Goal: Information Seeking & Learning: Learn about a topic

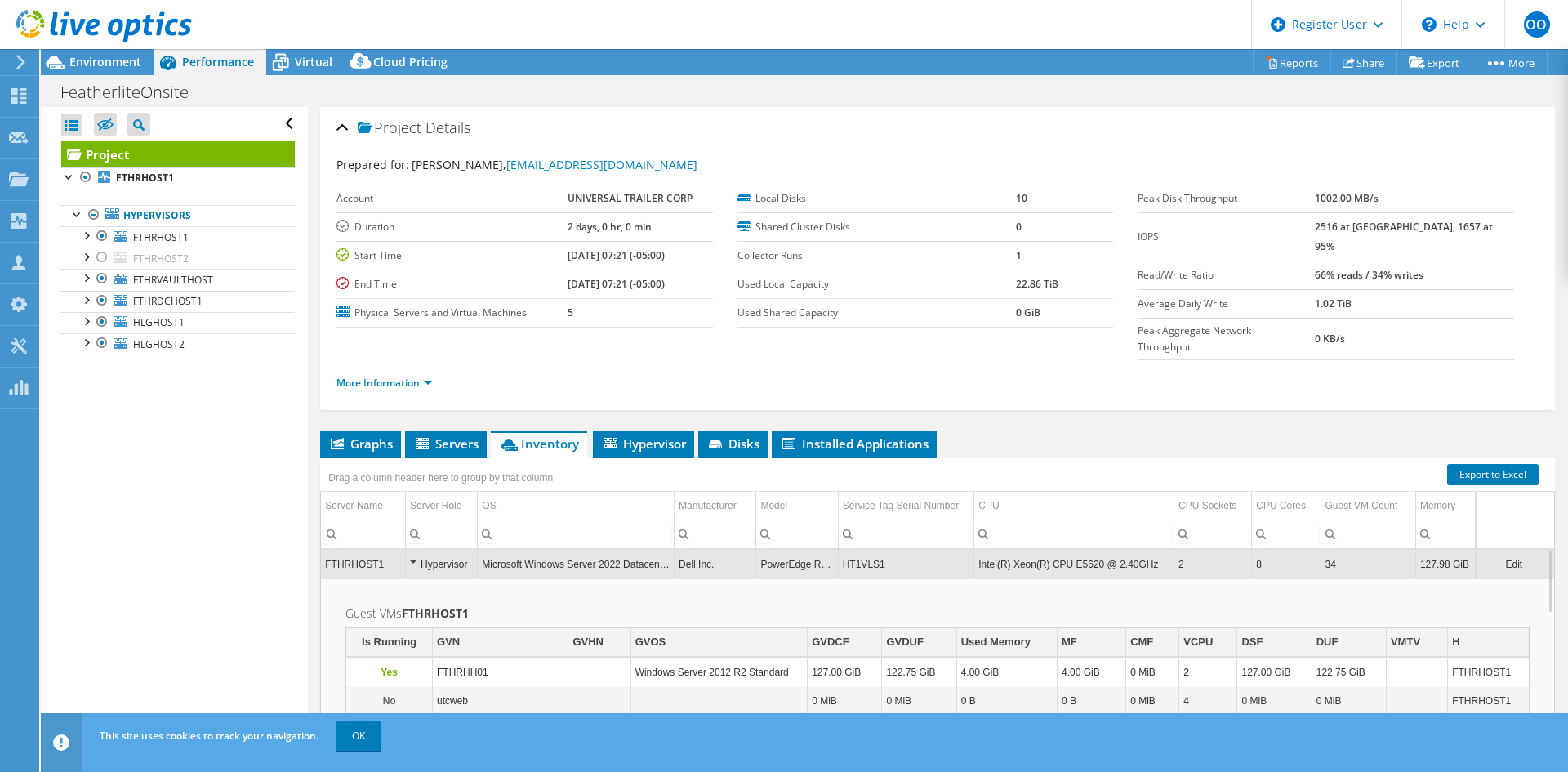
select select "USD"
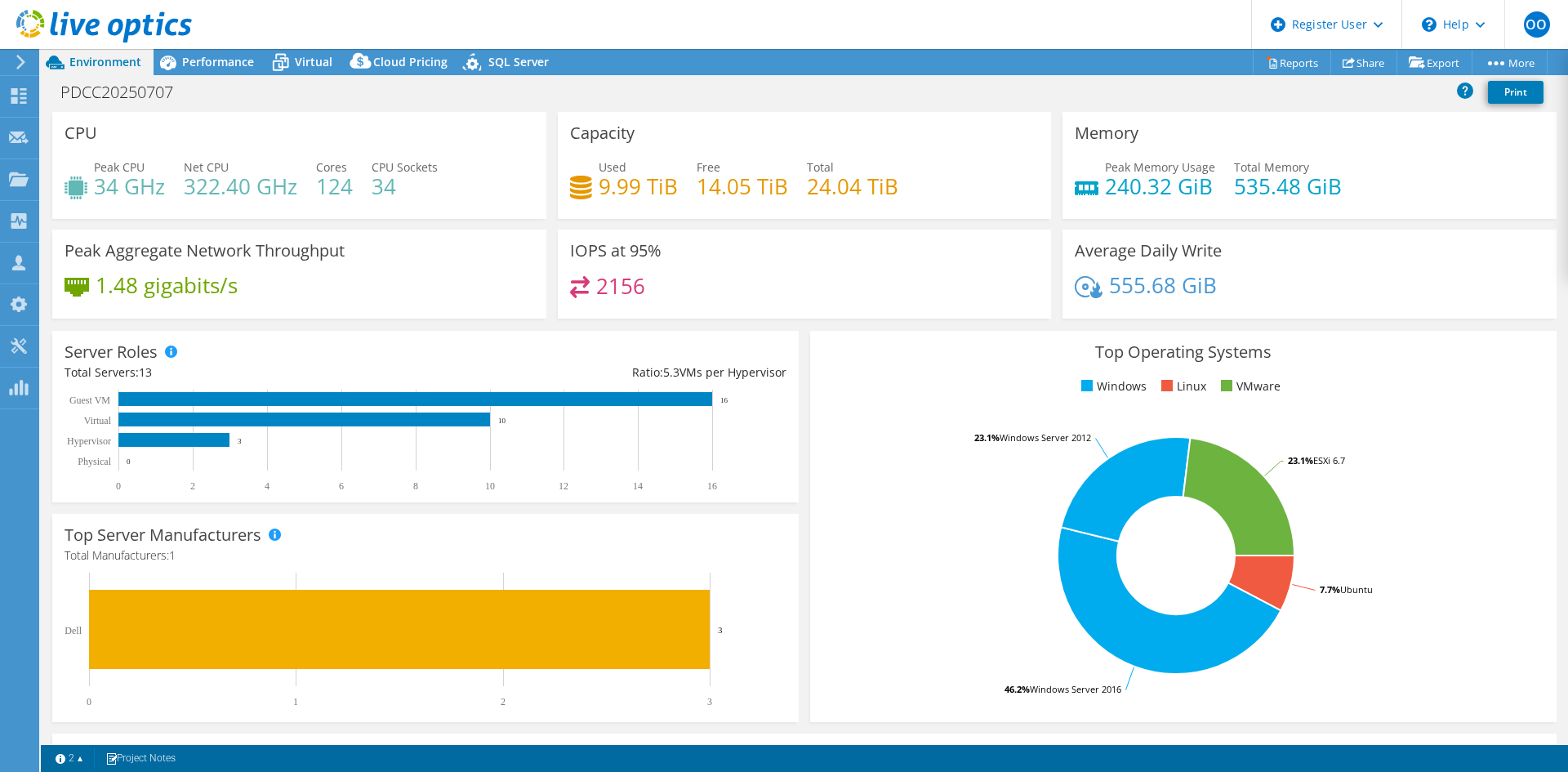
select select "USD"
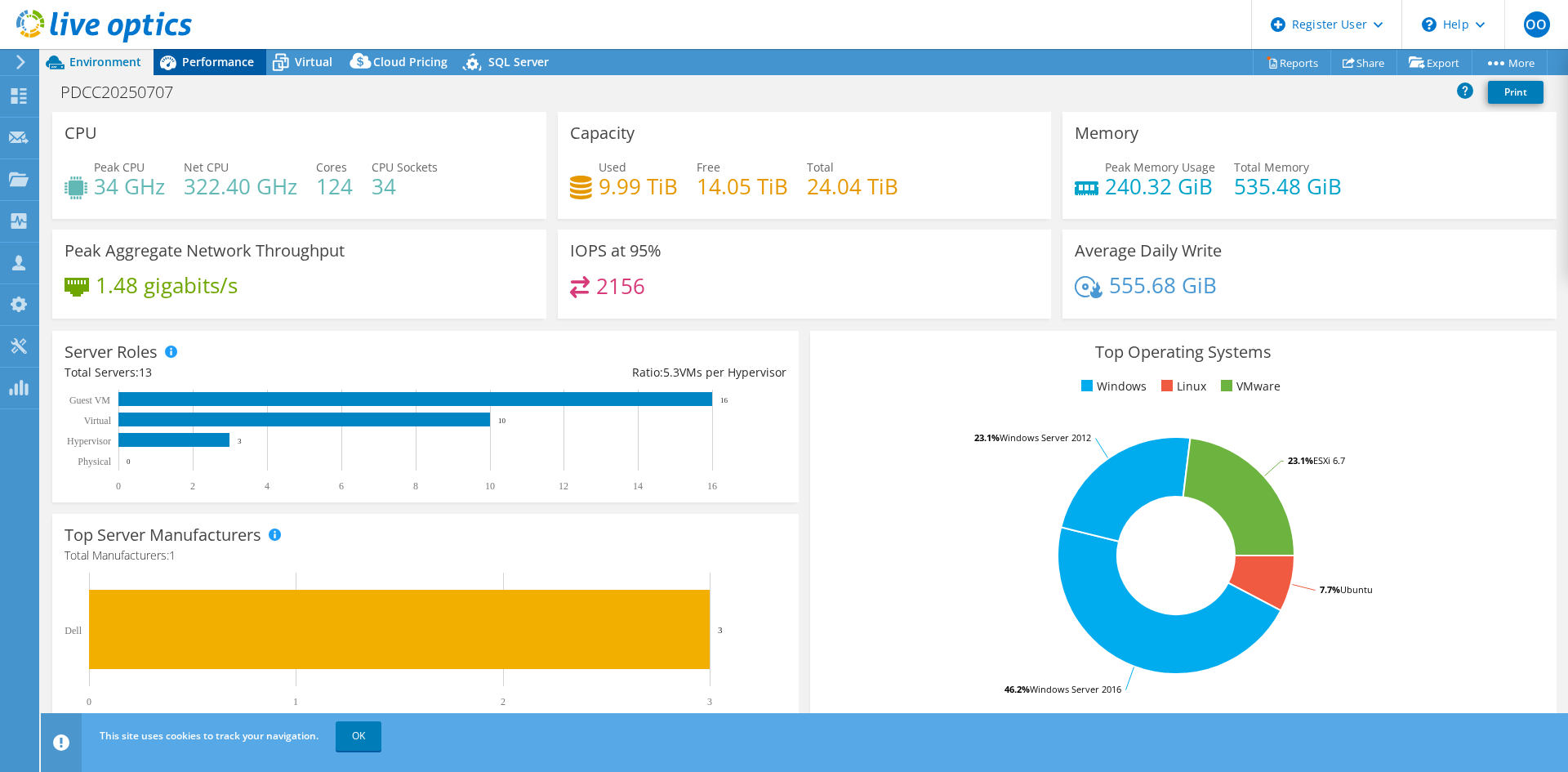
click at [207, 53] on div "Performance" at bounding box center [209, 62] width 112 height 26
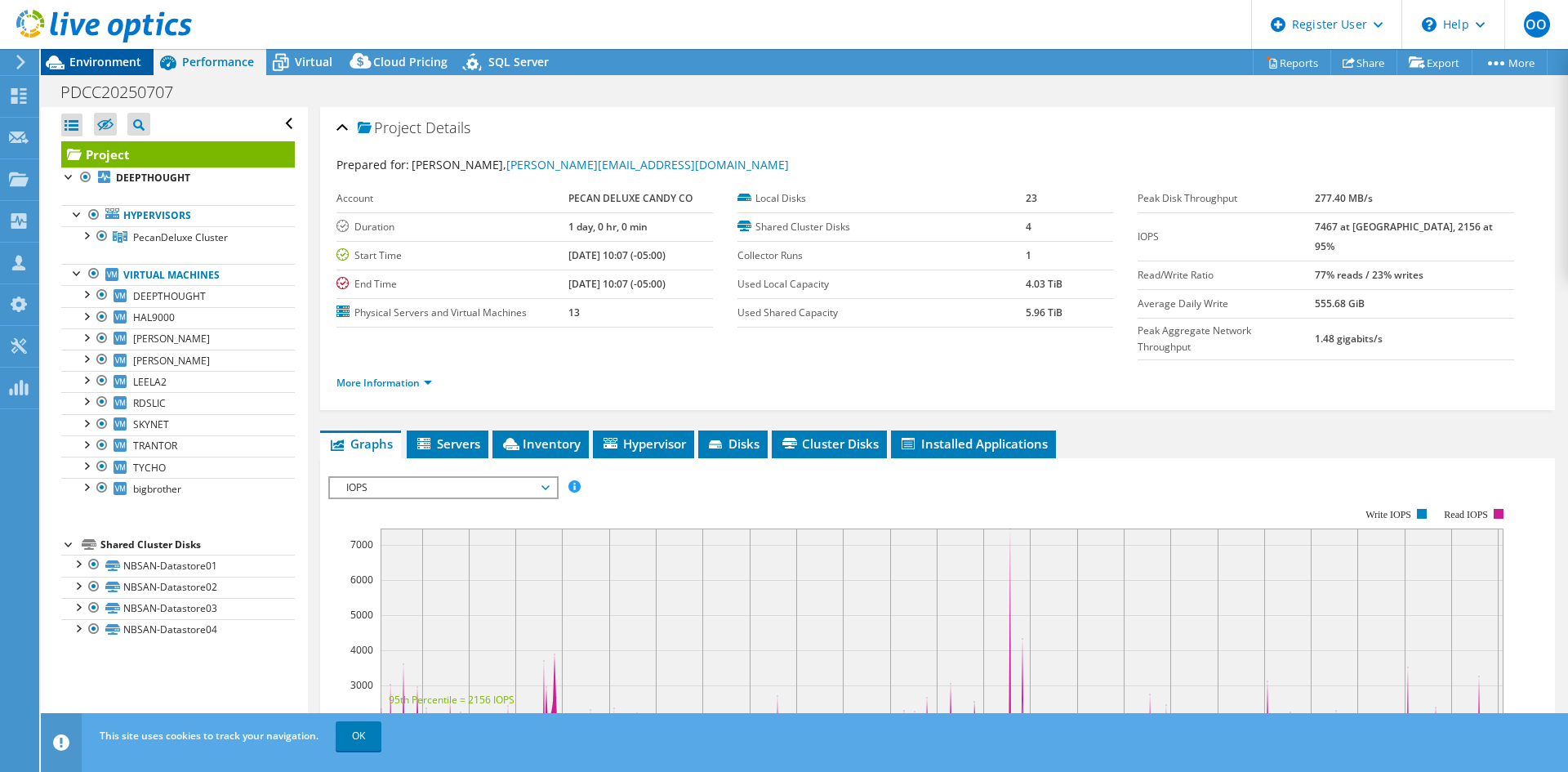
click at [106, 59] on span "Environment" at bounding box center [105, 61] width 72 height 16
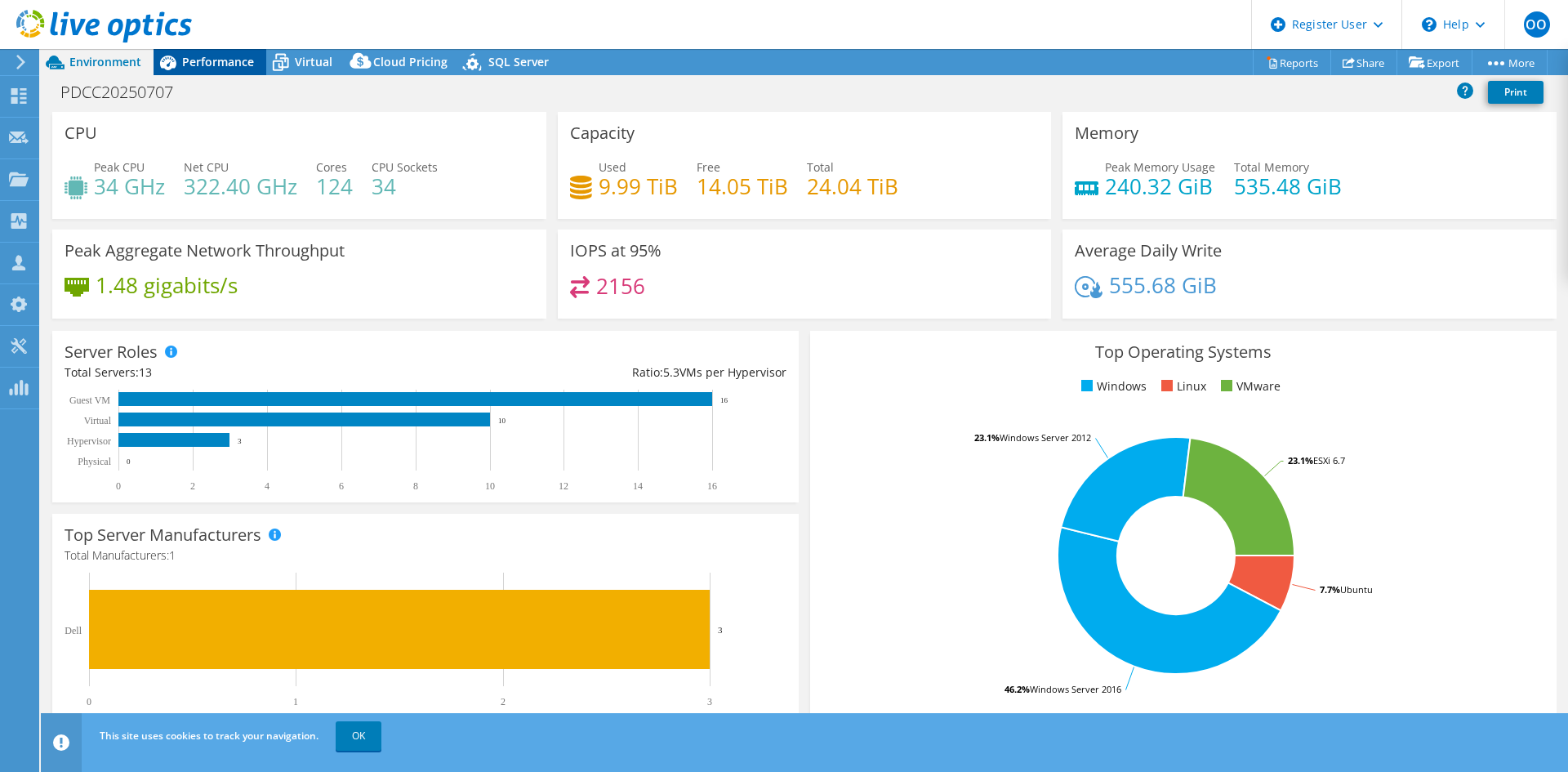
click at [223, 65] on span "Performance" at bounding box center [217, 61] width 72 height 16
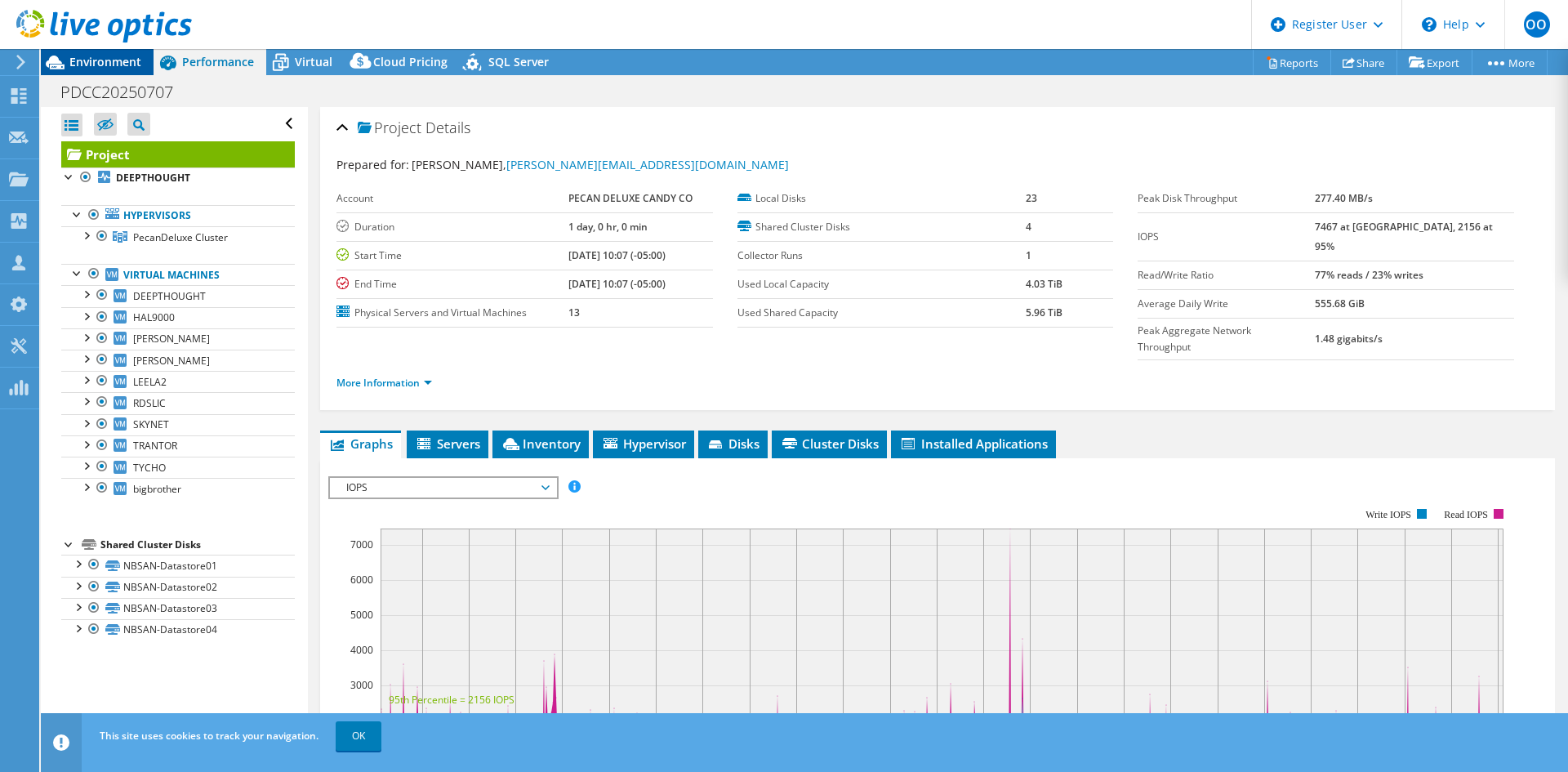
click at [105, 72] on div "Environment" at bounding box center [97, 62] width 112 height 26
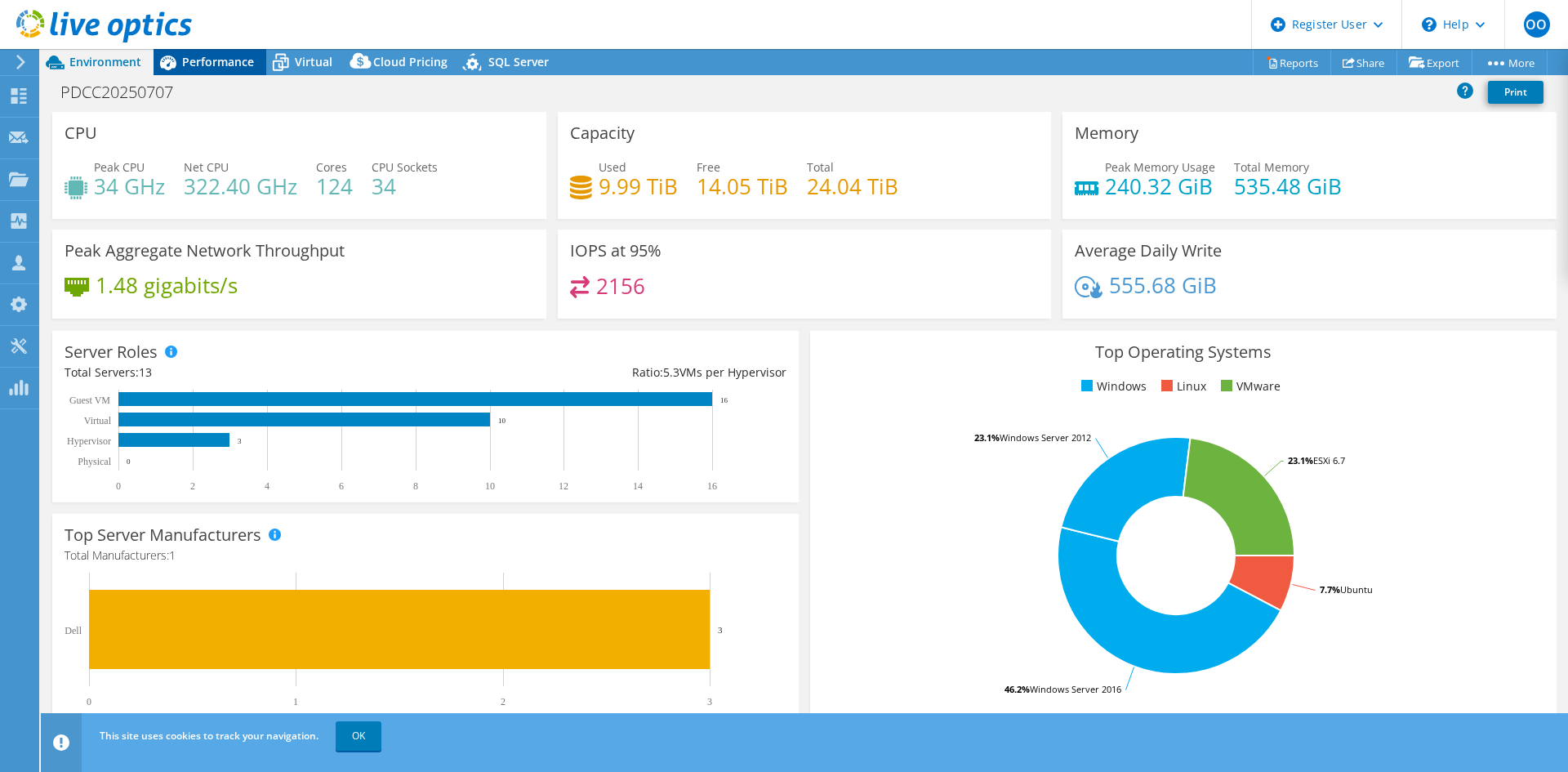
click at [226, 58] on span "Performance" at bounding box center [217, 61] width 72 height 16
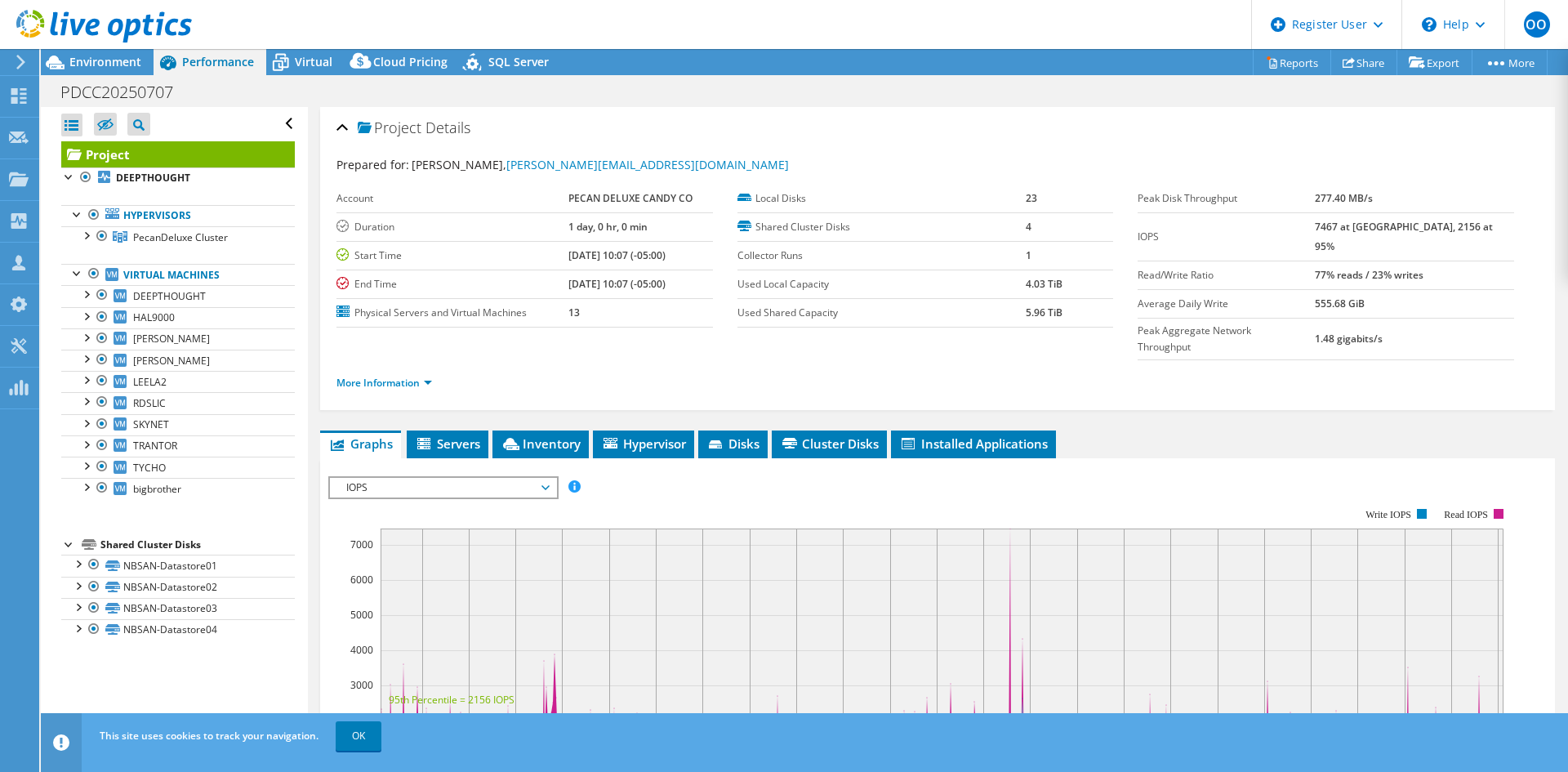
click at [412, 478] on span "IOPS" at bounding box center [443, 487] width 210 height 20
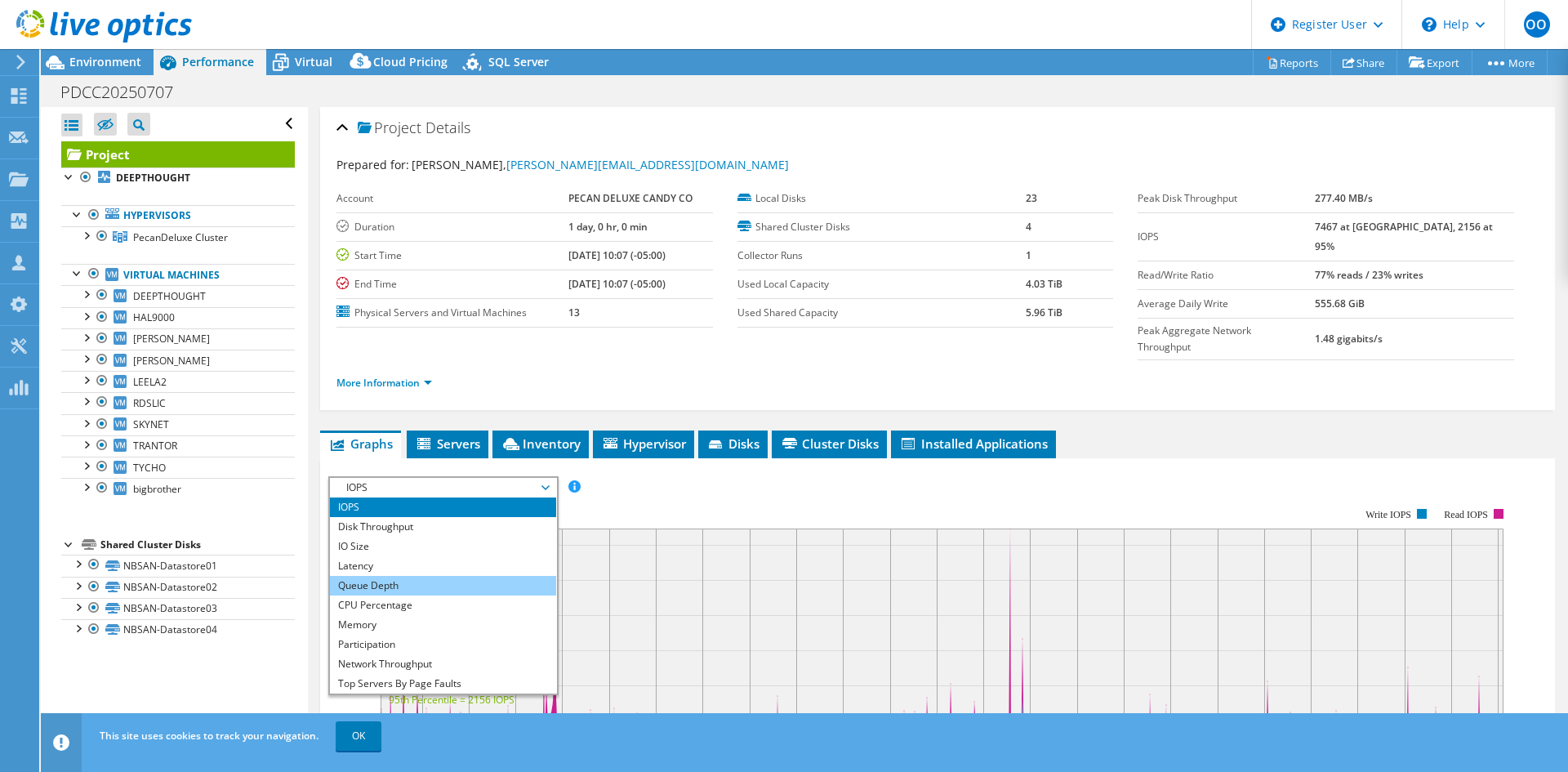
scroll to position [59, 0]
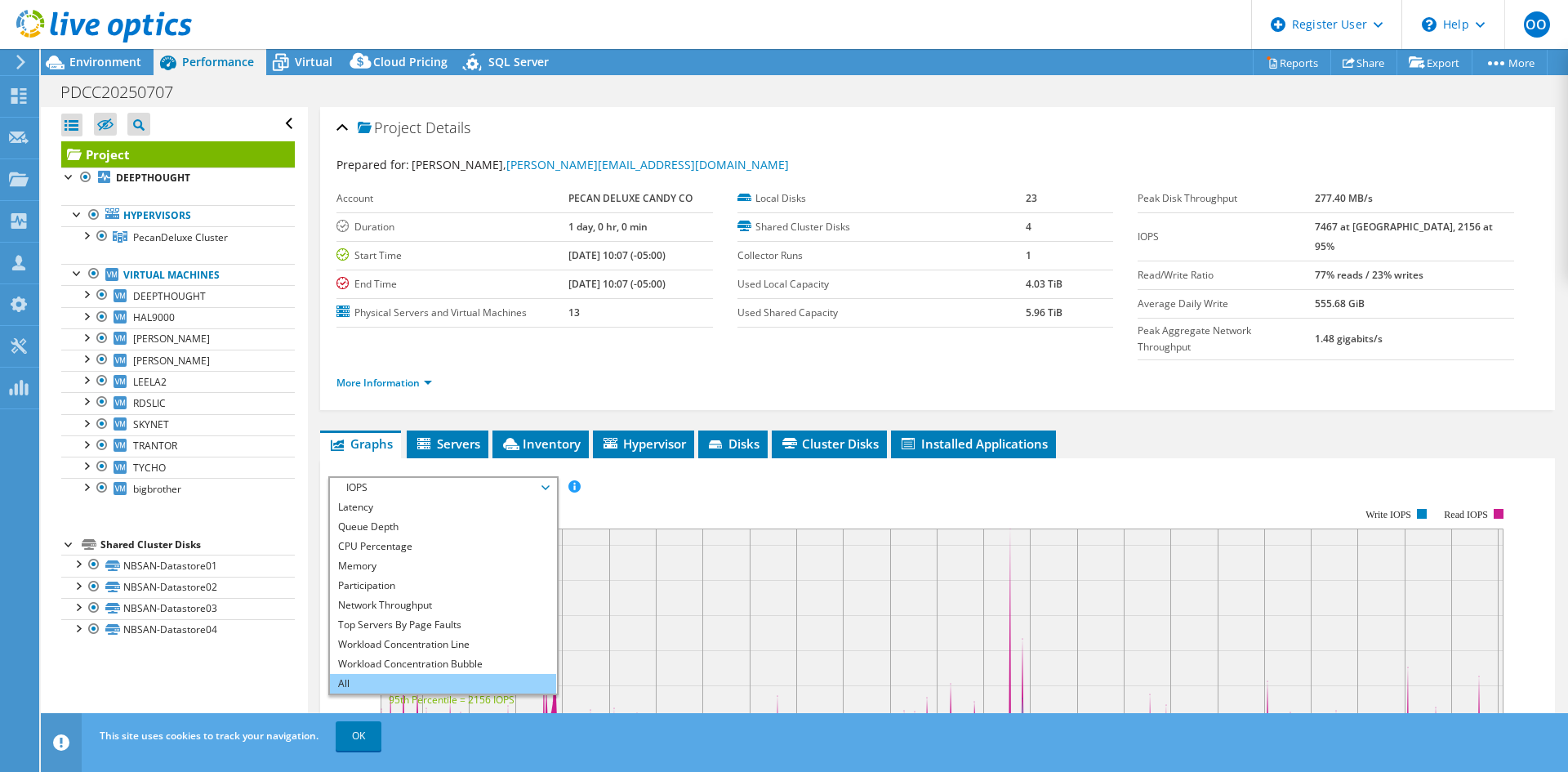
click at [390, 674] on li "All" at bounding box center [442, 683] width 226 height 20
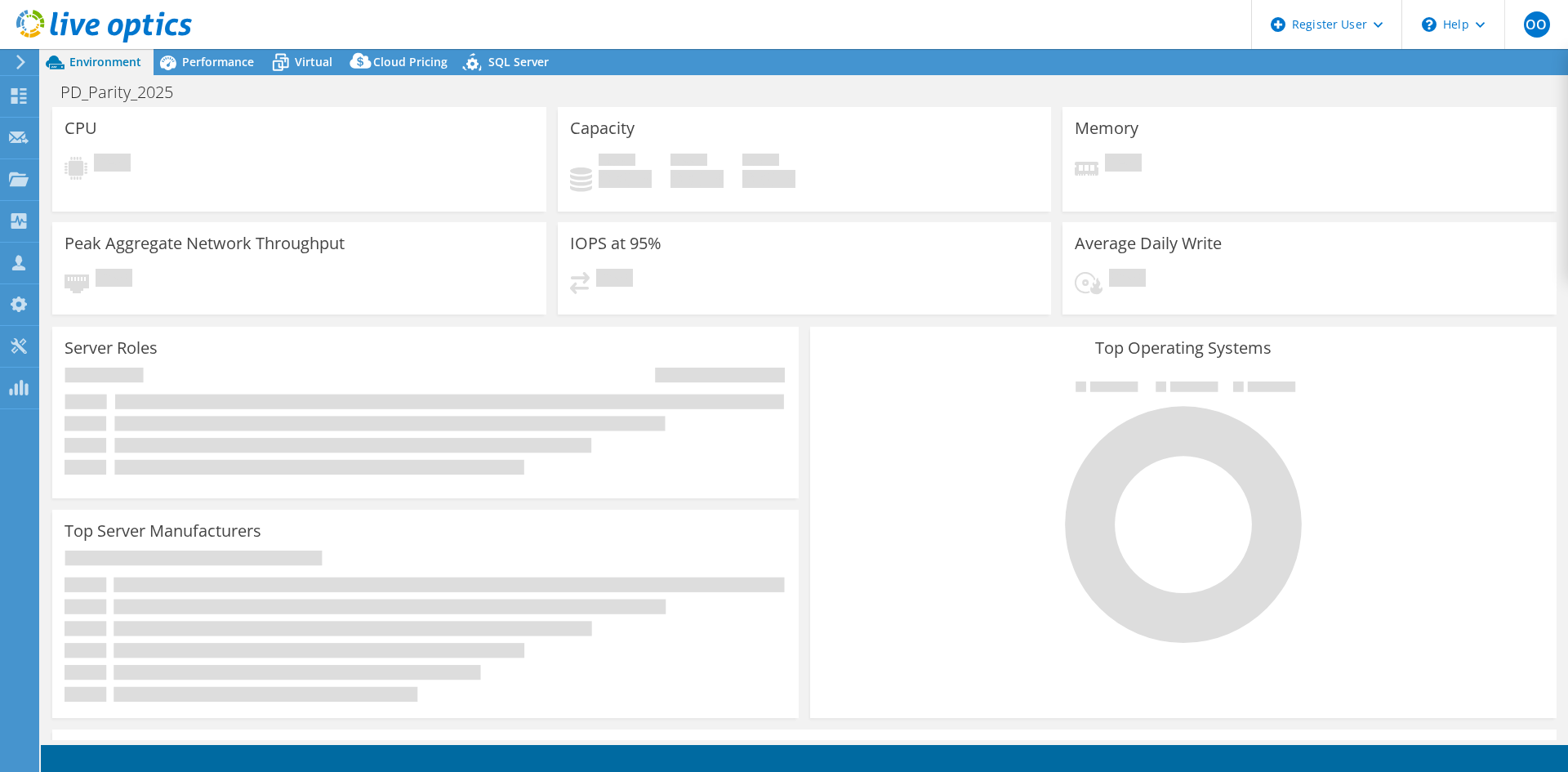
select select "USD"
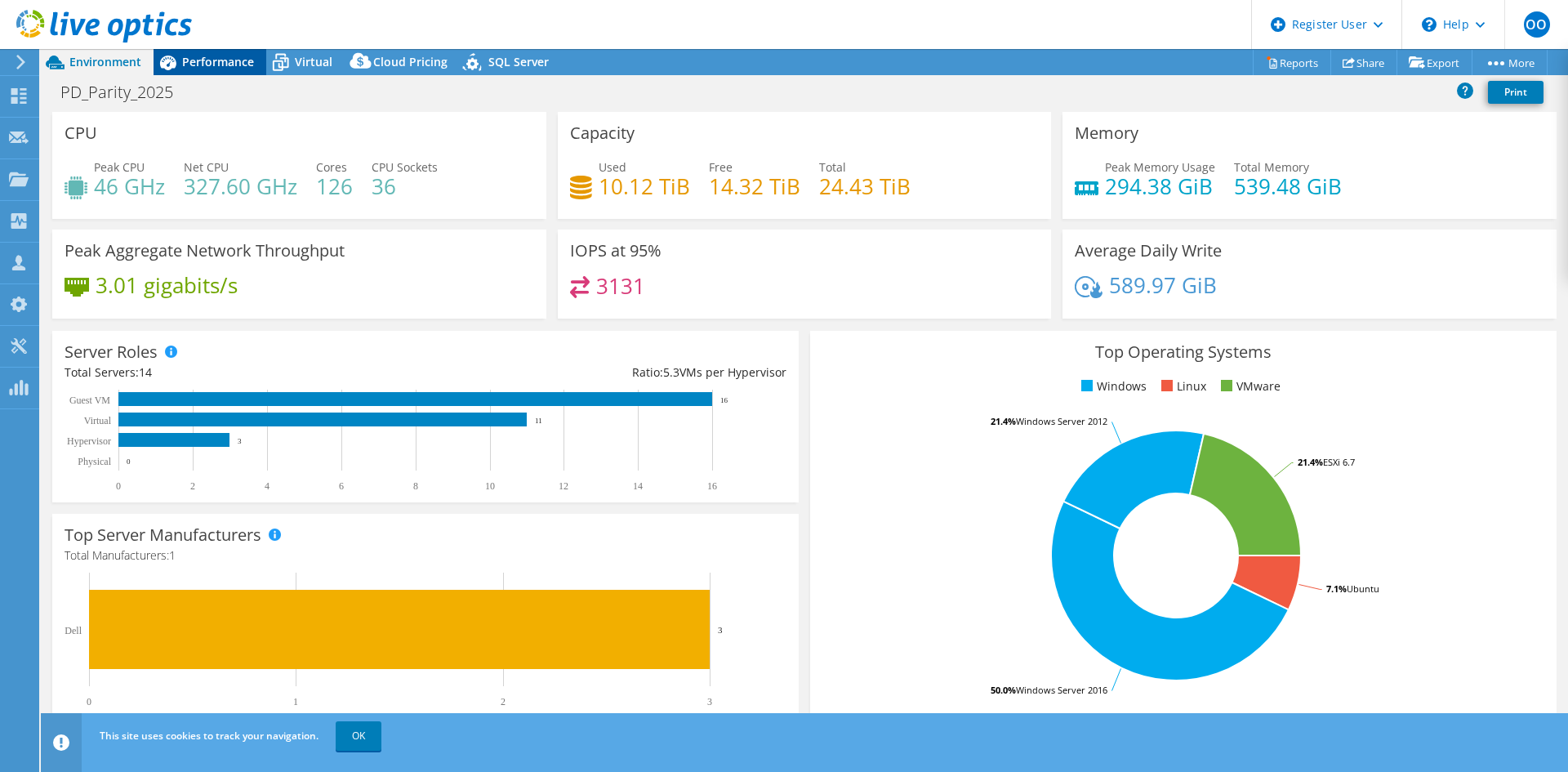
click at [225, 59] on span "Performance" at bounding box center [217, 61] width 72 height 16
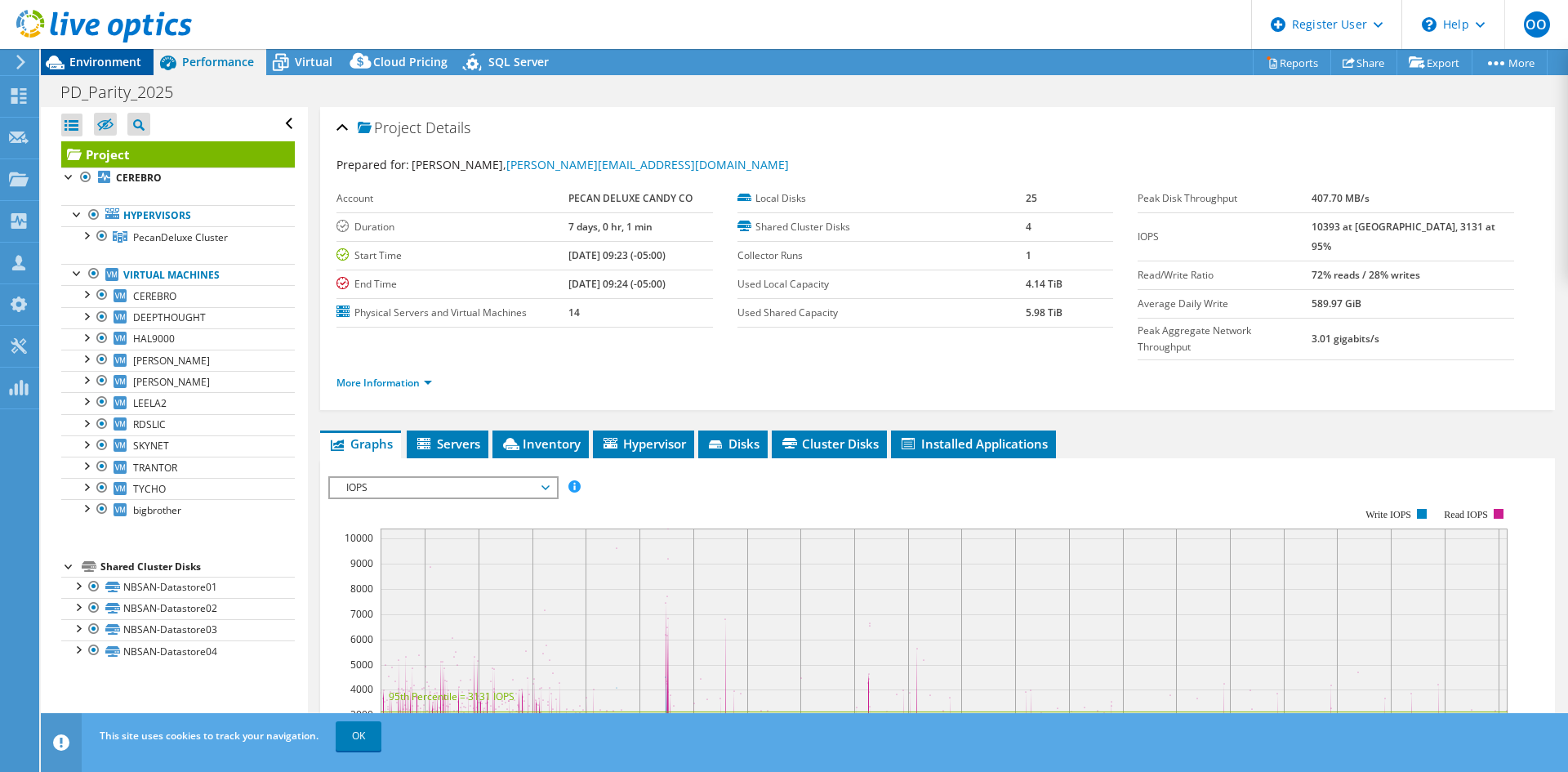
click at [78, 63] on span "Environment" at bounding box center [105, 61] width 72 height 16
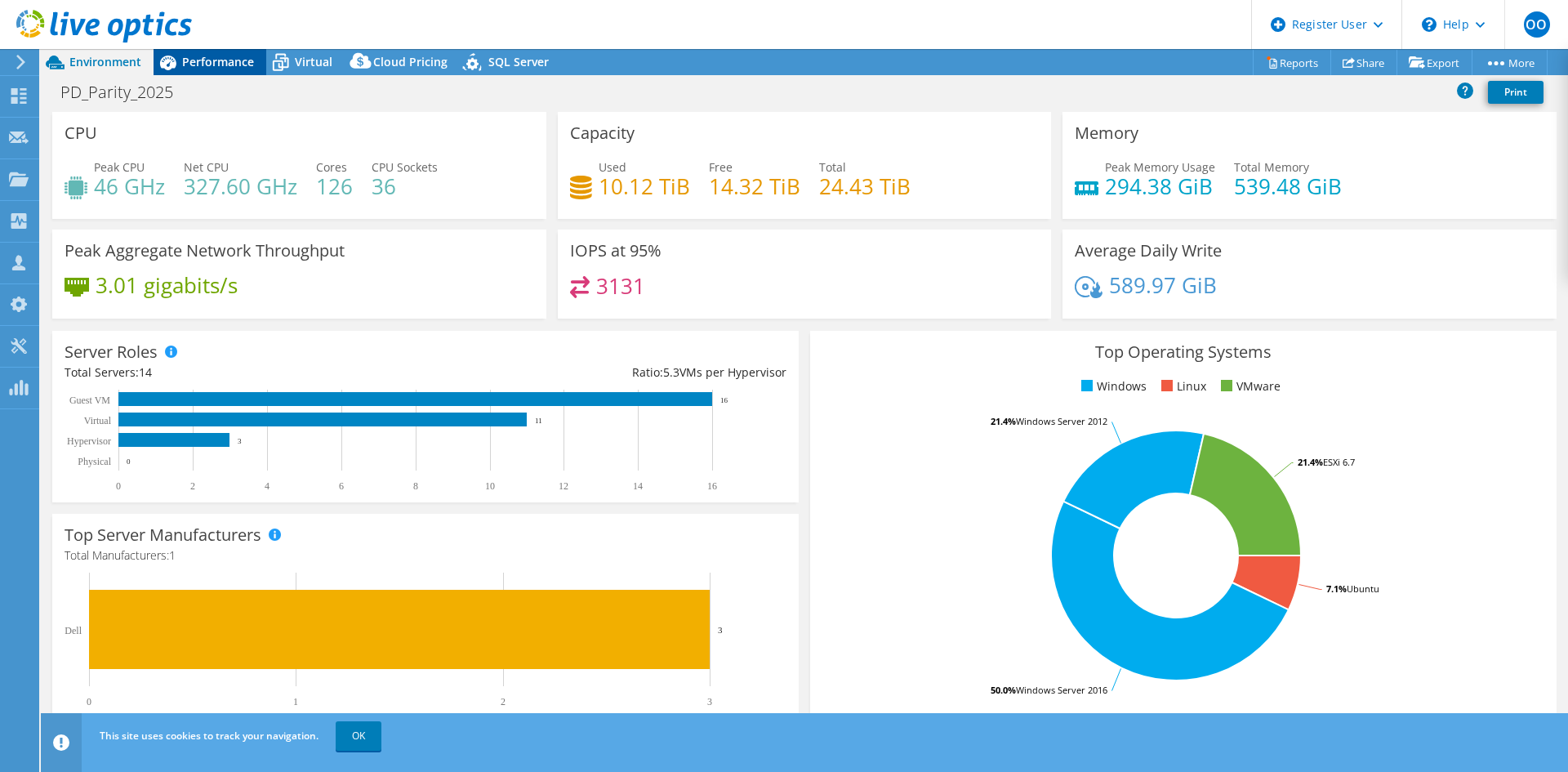
click at [193, 63] on span "Performance" at bounding box center [217, 61] width 72 height 16
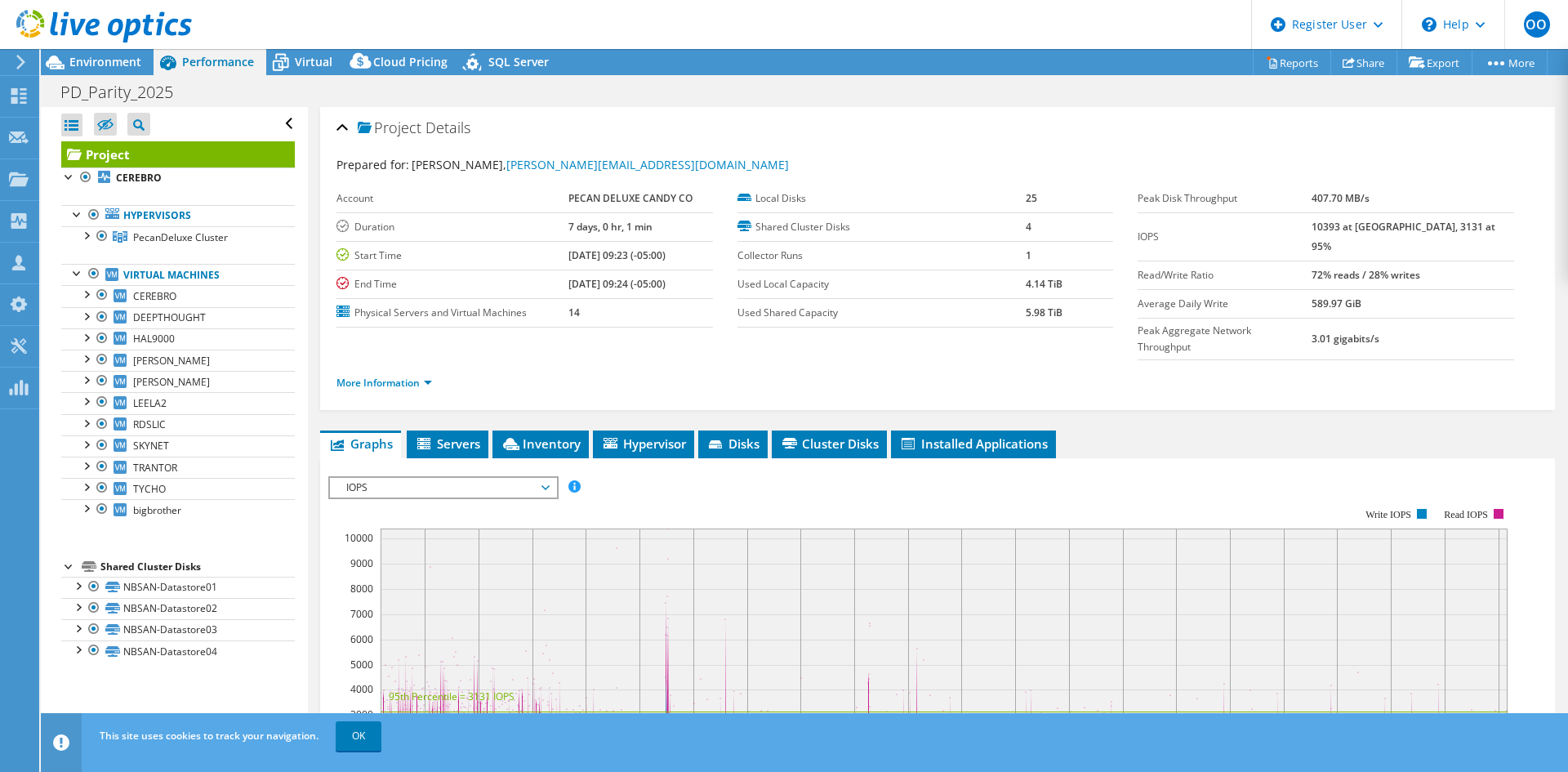
click at [395, 478] on span "IOPS" at bounding box center [443, 487] width 210 height 20
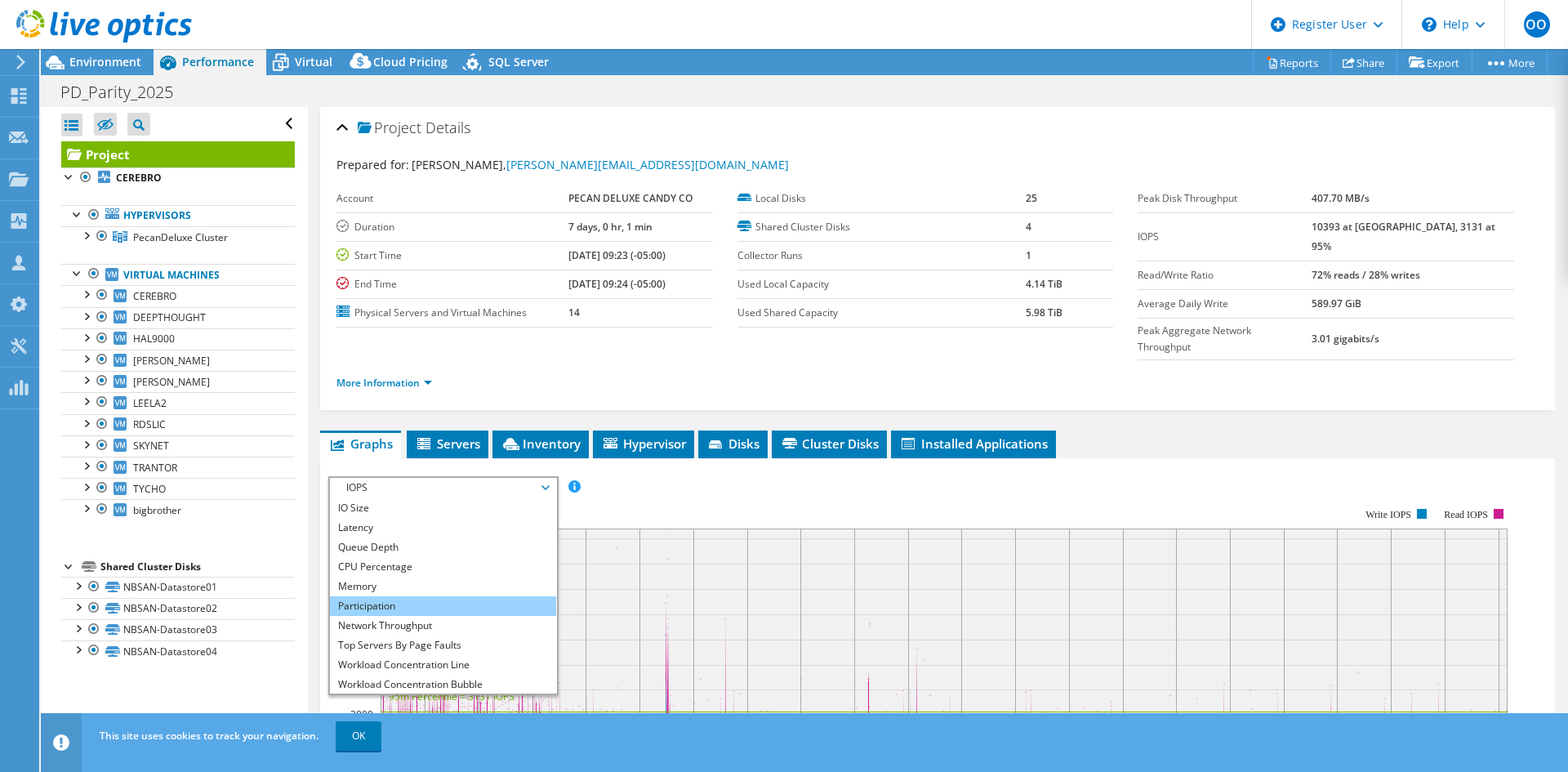
scroll to position [59, 0]
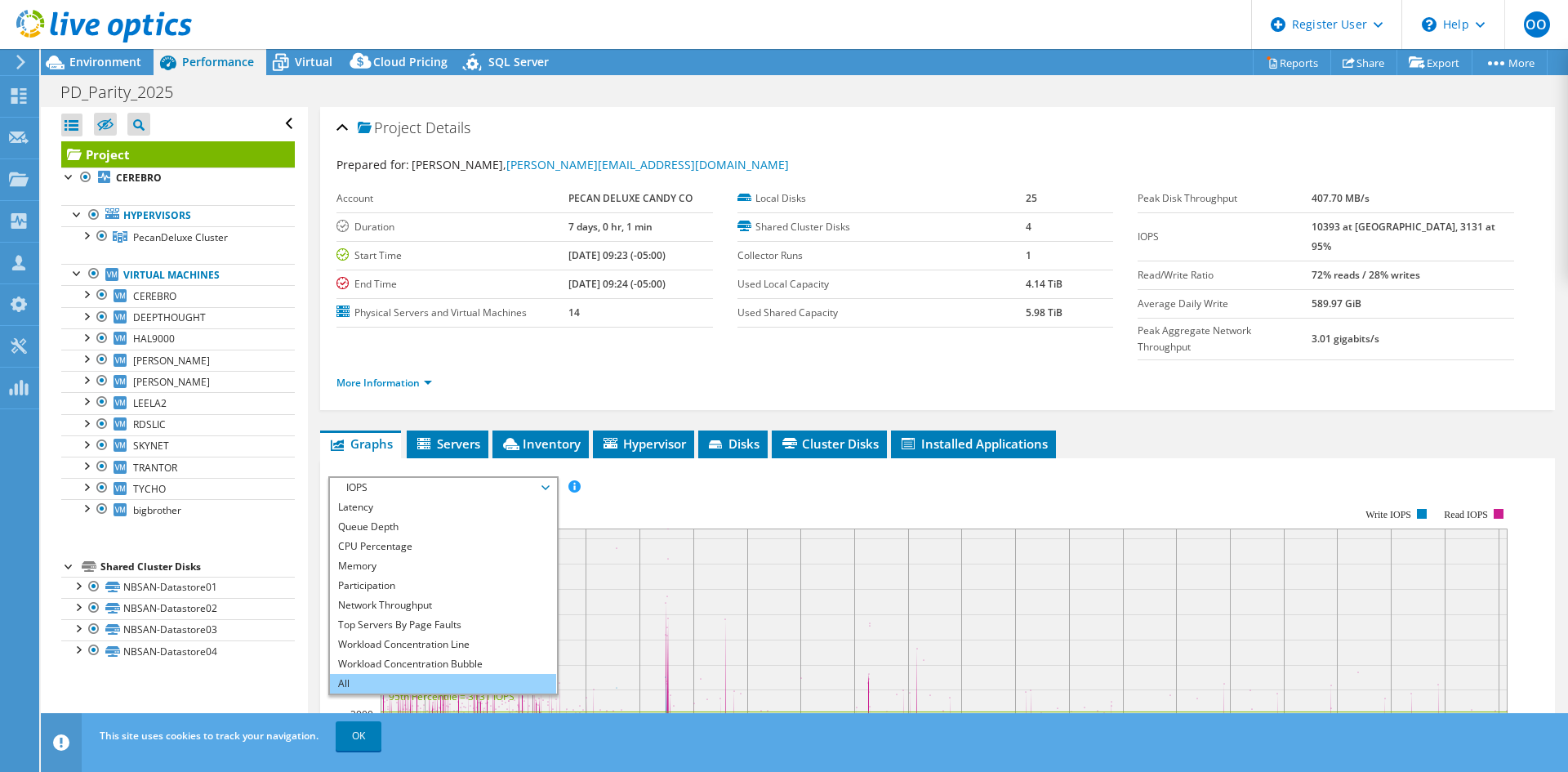
click at [400, 674] on li "All" at bounding box center [442, 683] width 226 height 20
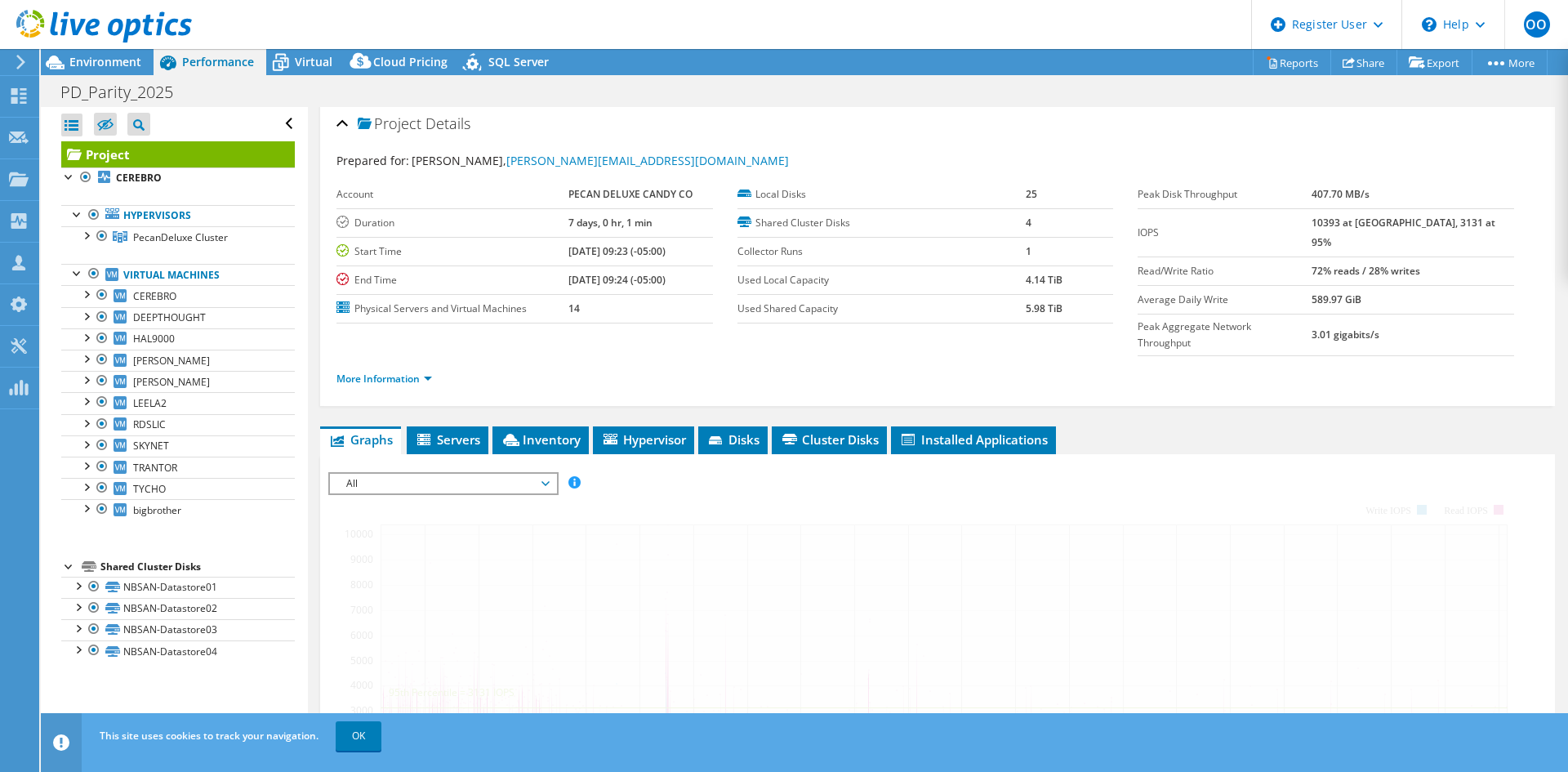
scroll to position [0, 0]
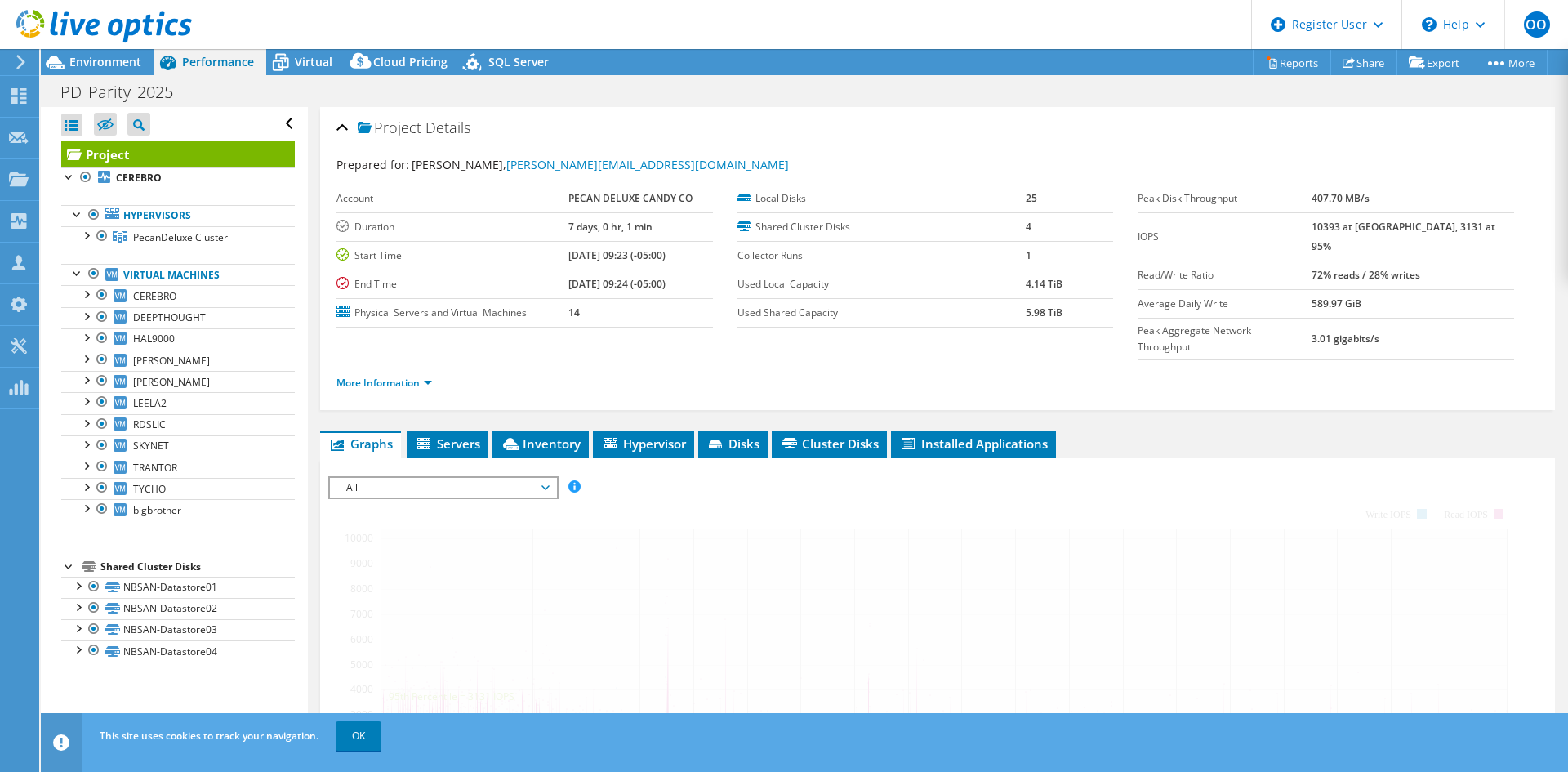
click at [438, 478] on span "All" at bounding box center [443, 487] width 210 height 20
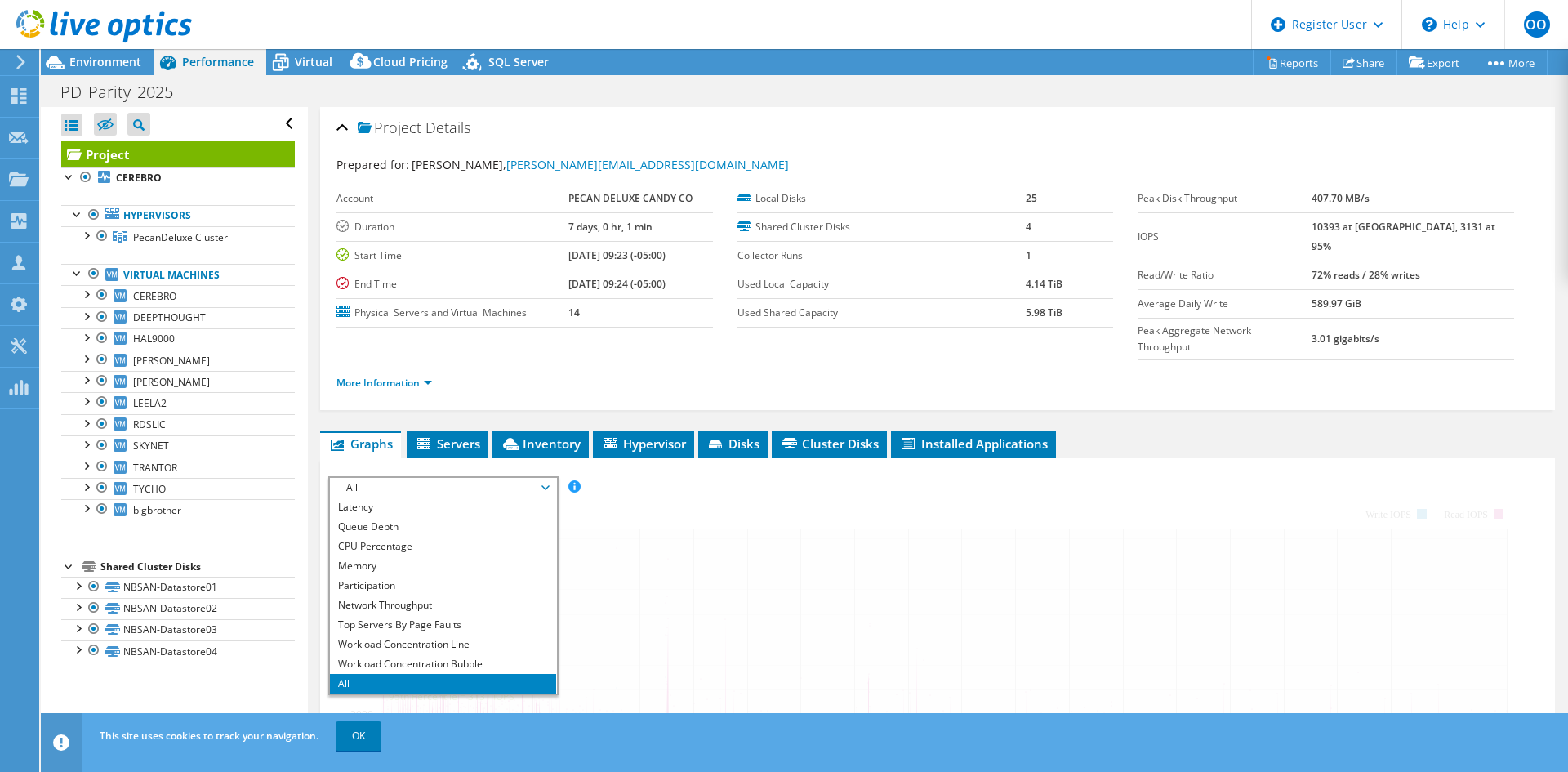
click at [417, 674] on li "All" at bounding box center [442, 683] width 226 height 20
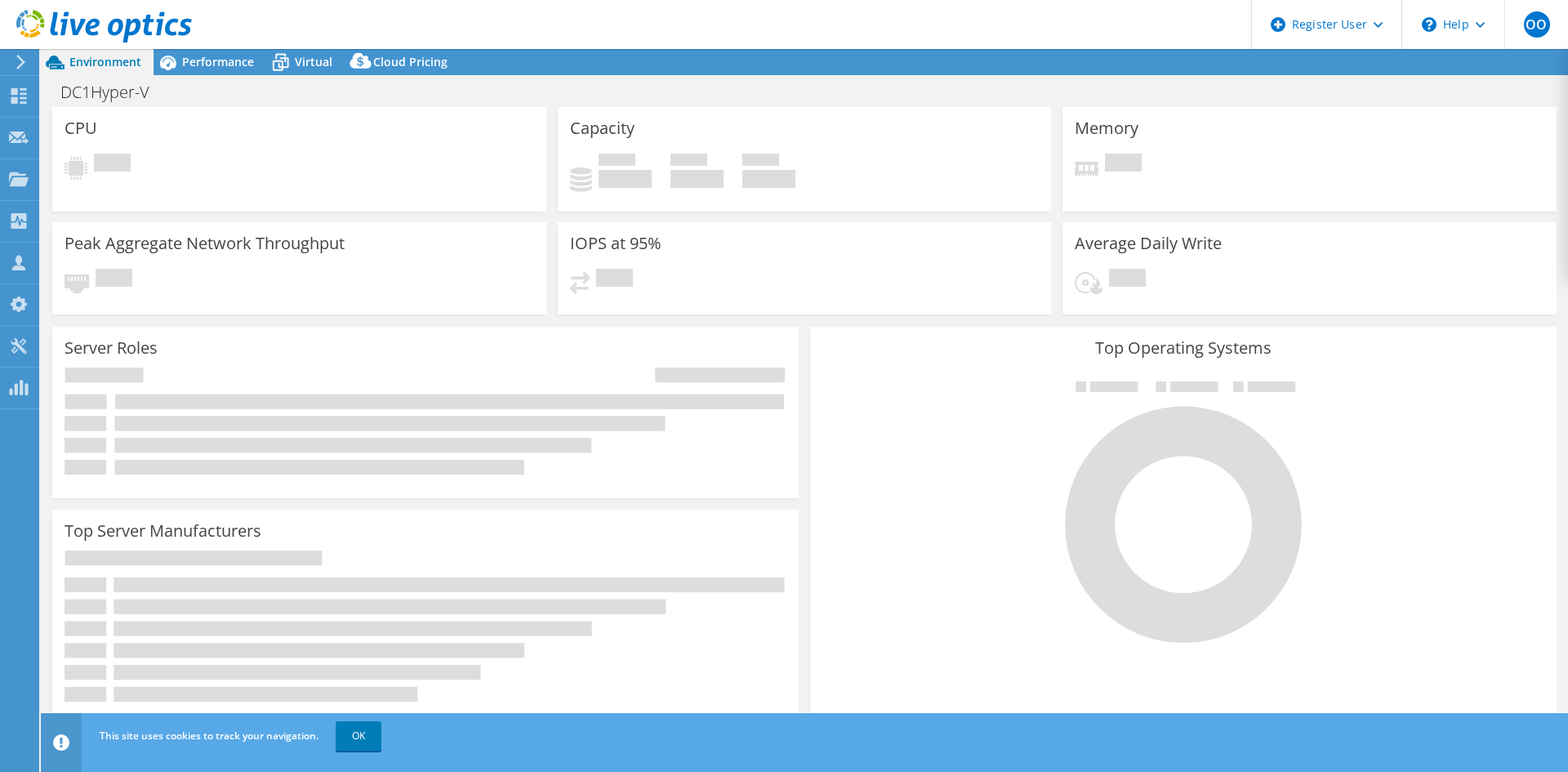
select select "USD"
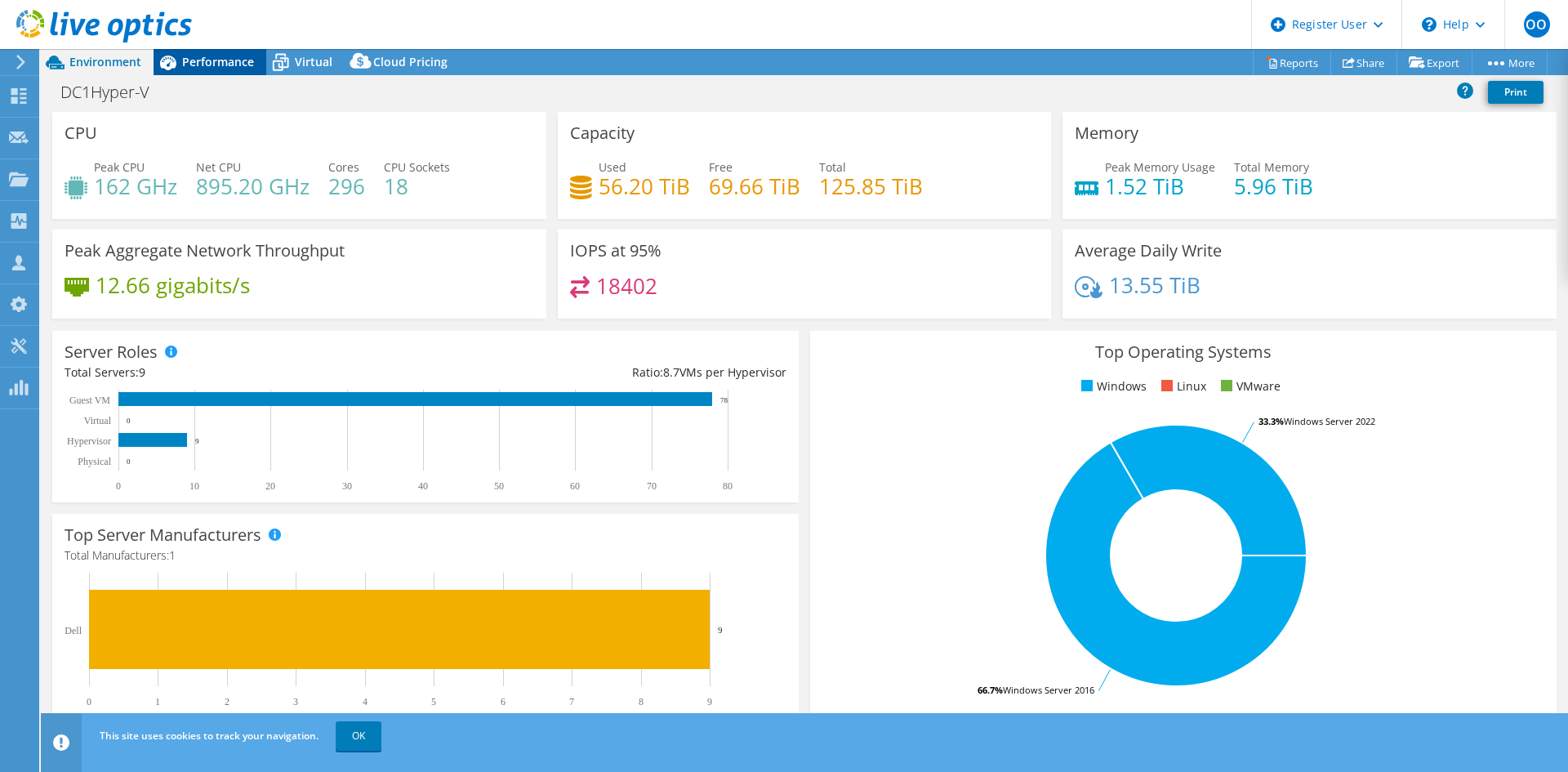
click at [229, 64] on span "Performance" at bounding box center [217, 61] width 72 height 16
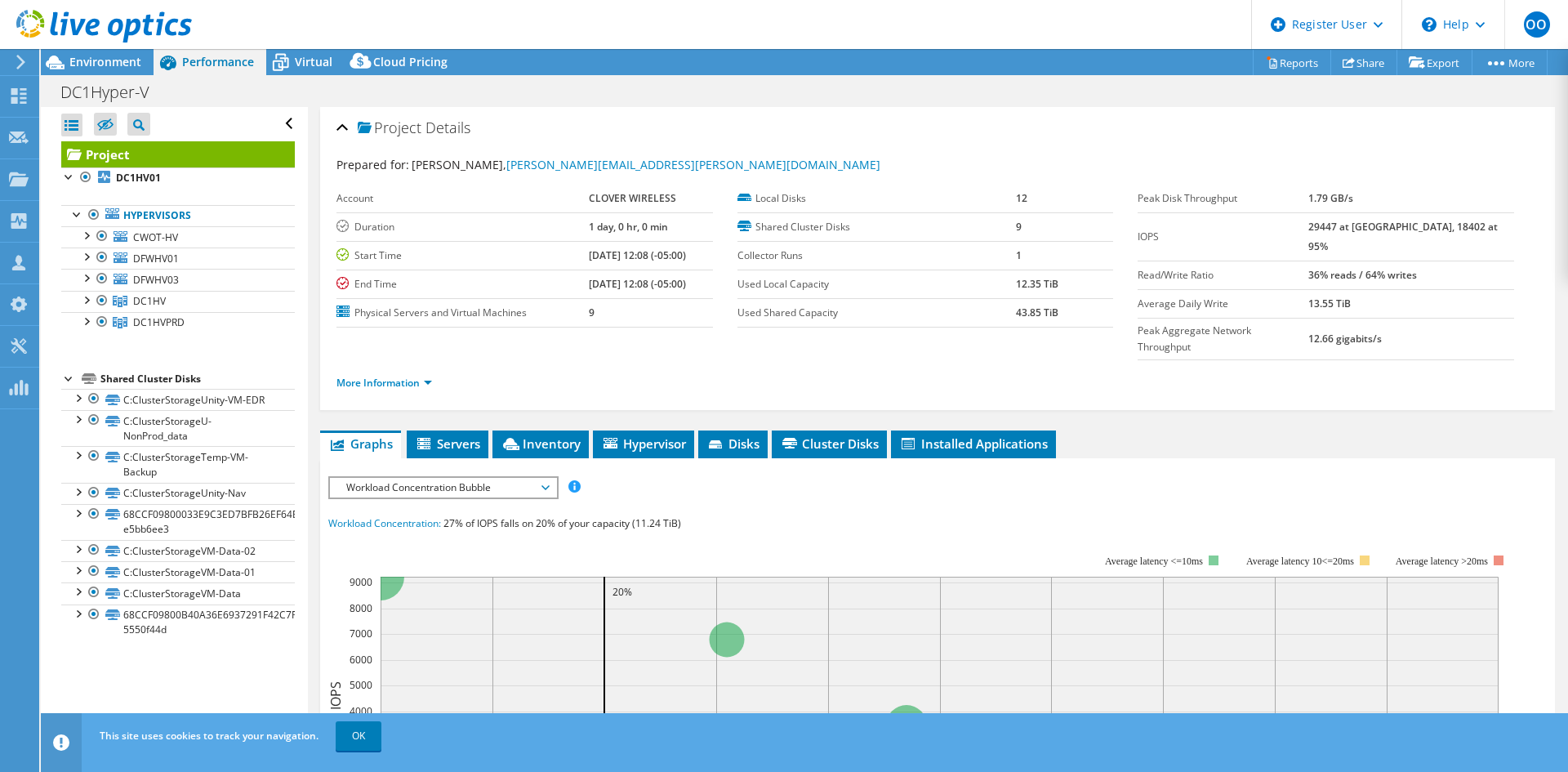
click at [229, 64] on span "Performance" at bounding box center [217, 61] width 72 height 16
